Goal: Task Accomplishment & Management: Use online tool/utility

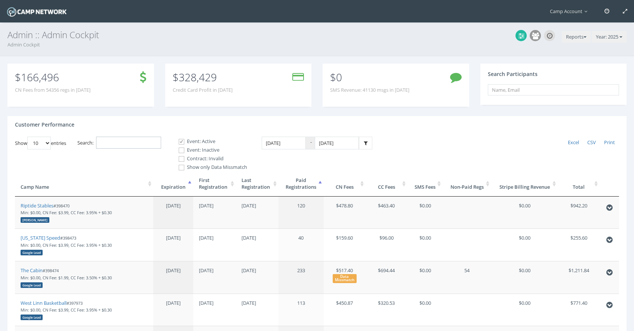
click at [131, 142] on input "Search:" at bounding box center [128, 143] width 65 height 12
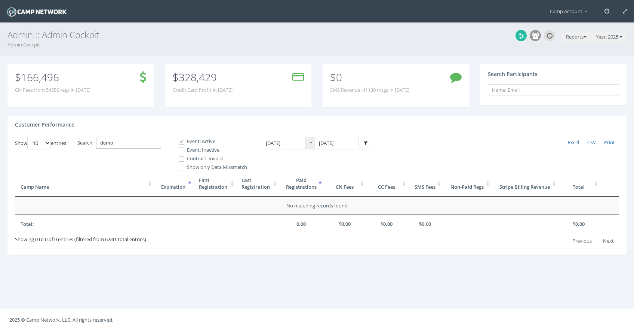
type input "demo"
click at [185, 153] on span at bounding box center [181, 150] width 7 height 7
click at [181, 153] on input "Event: Inactive" at bounding box center [177, 150] width 7 height 7
checkbox input "true"
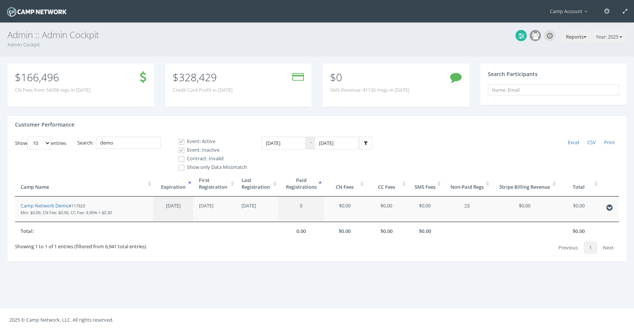
click at [567, 35] on button "Reports" at bounding box center [576, 37] width 29 height 12
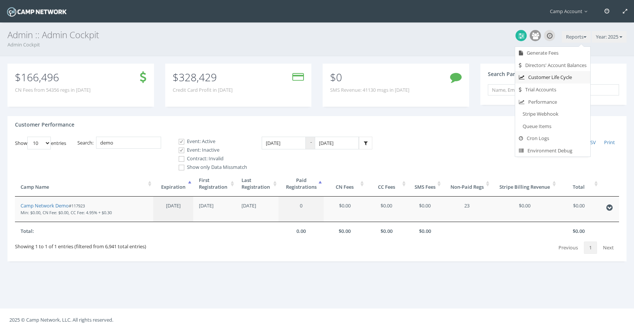
click at [565, 76] on link "Customer Life Cycle" at bounding box center [552, 77] width 75 height 12
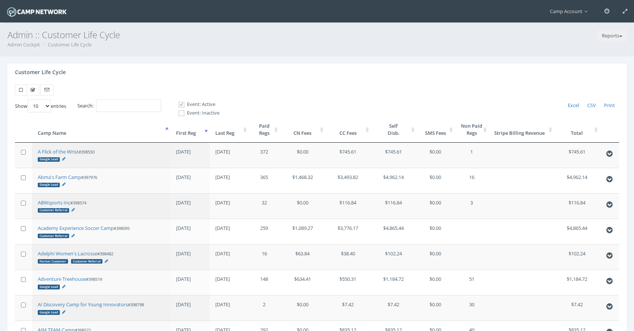
click at [200, 135] on th "First Reg" at bounding box center [190, 129] width 39 height 25
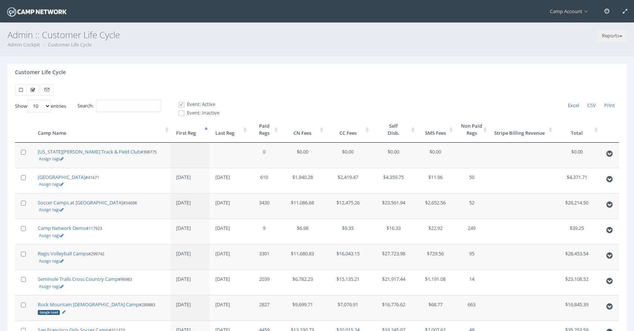
click at [200, 135] on th "First Reg" at bounding box center [190, 129] width 39 height 25
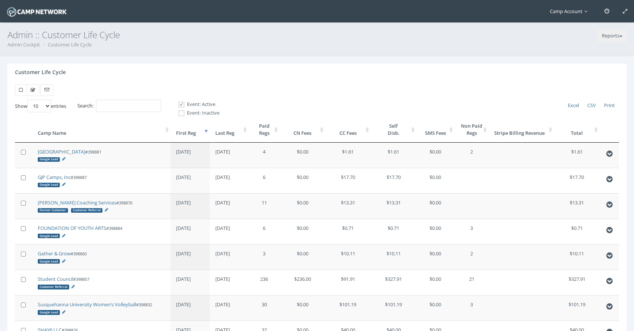
click at [573, 13] on span "Camp Account" at bounding box center [570, 11] width 41 height 7
click at [553, 128] on link "Log out" at bounding box center [568, 126] width 59 height 12
